Goal: Transaction & Acquisition: Subscribe to service/newsletter

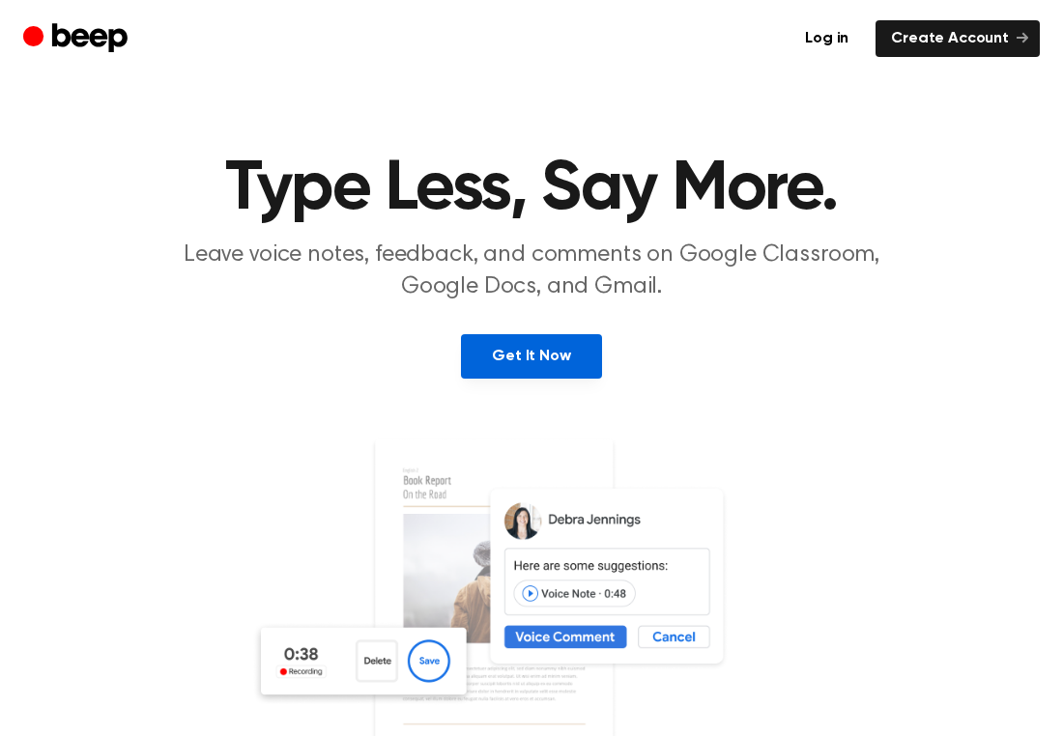
click at [511, 358] on link "Get It Now" at bounding box center [531, 356] width 140 height 44
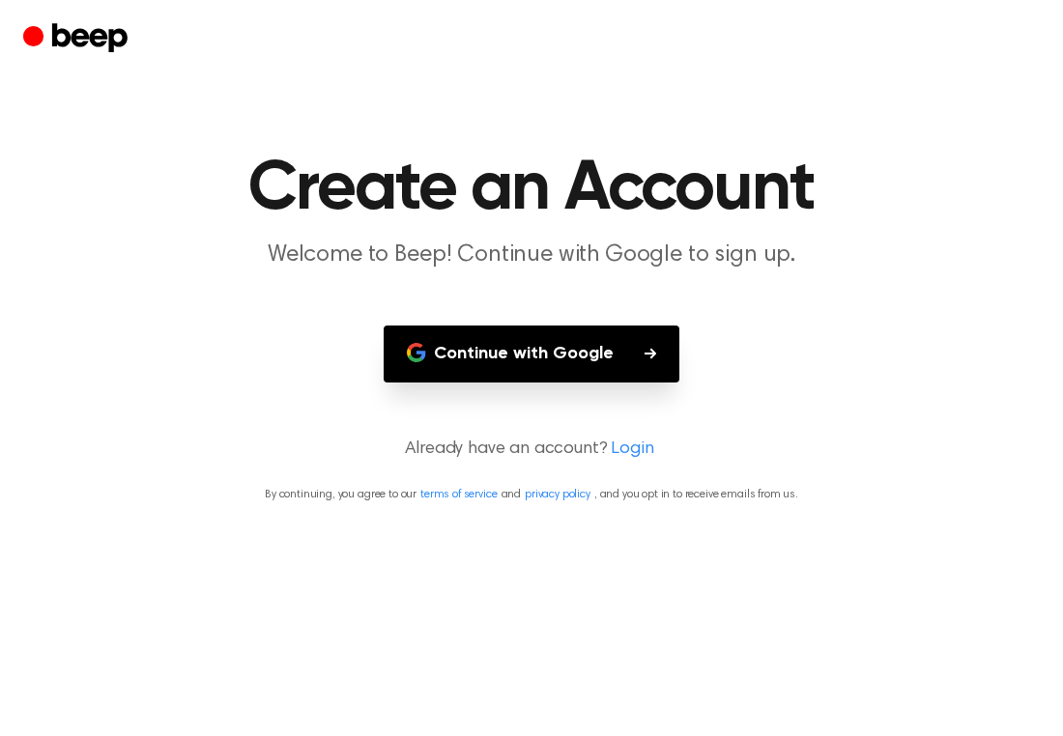
click at [564, 348] on button "Continue with Google" at bounding box center [532, 354] width 296 height 57
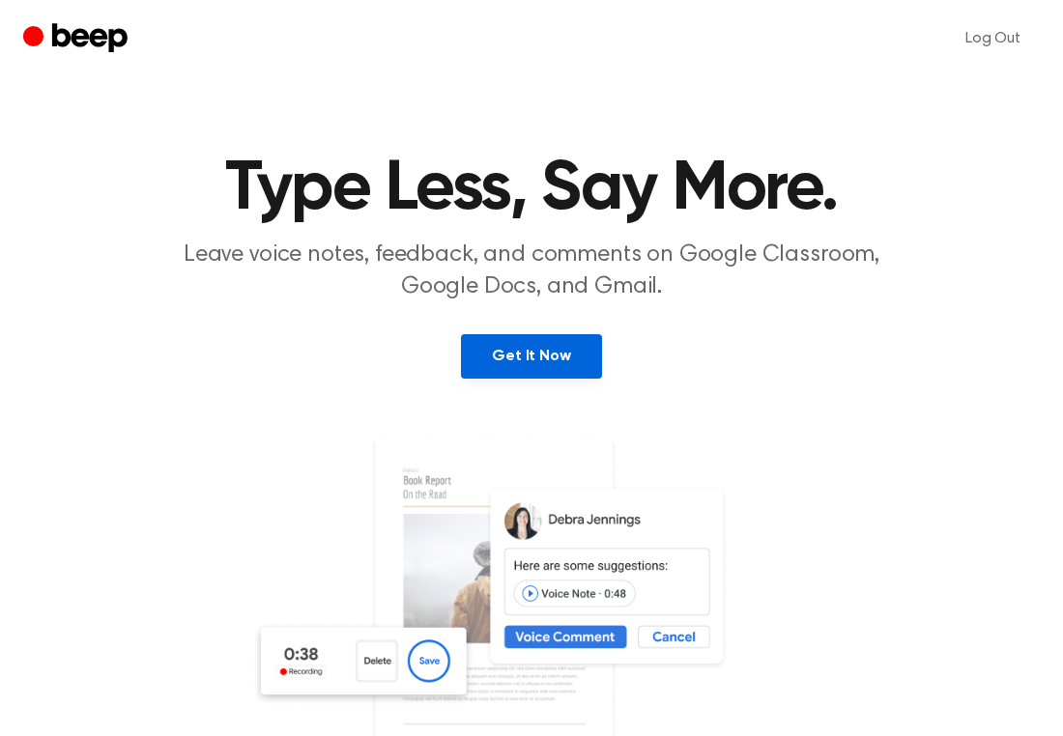
click at [563, 339] on link "Get It Now" at bounding box center [531, 356] width 140 height 44
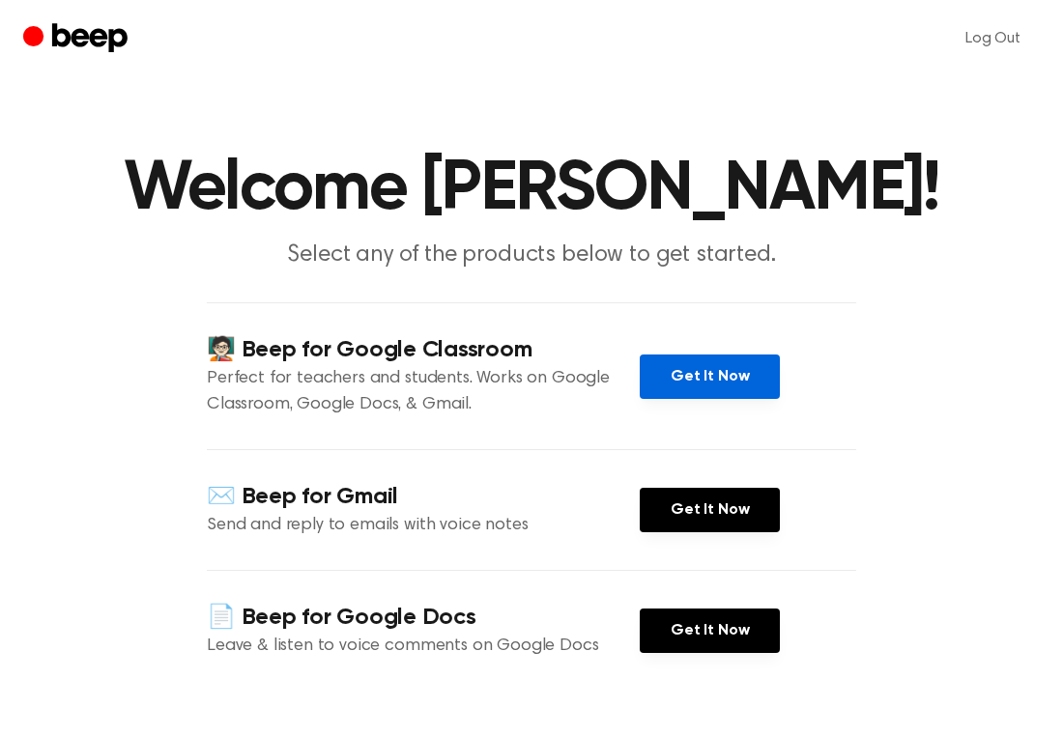
click at [722, 372] on link "Get It Now" at bounding box center [710, 377] width 140 height 44
